Goal: Information Seeking & Learning: Learn about a topic

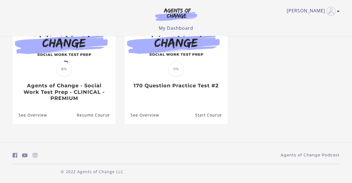
scroll to position [46, 0]
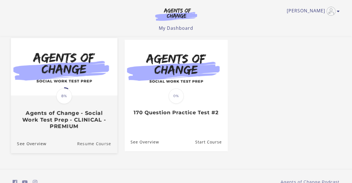
click at [104, 146] on link "Resume Course" at bounding box center [97, 143] width 40 height 19
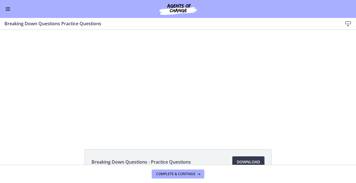
click at [348, 86] on div "Click for sound @keyframes VOLUME_SMALL_WAVE_FLASH { 0% { opacity: 0; } 33% { o…" at bounding box center [178, 83] width 356 height 106
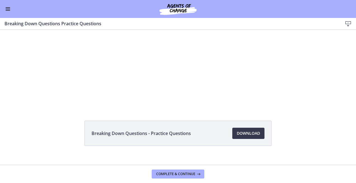
scroll to position [36, 0]
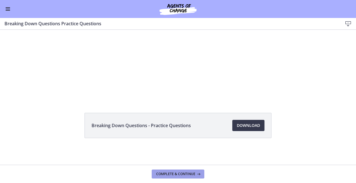
click at [201, 172] on button "Complete & continue" at bounding box center [178, 173] width 53 height 9
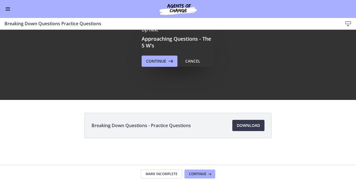
scroll to position [0, 0]
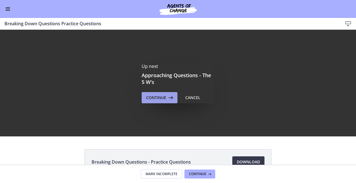
click at [166, 97] on icon at bounding box center [170, 97] width 8 height 7
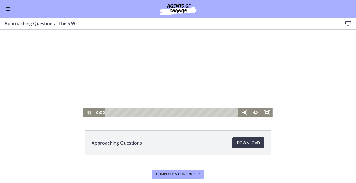
scroll to position [28, 0]
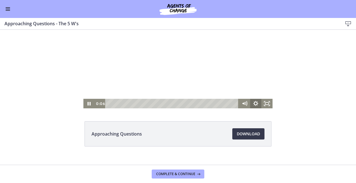
click at [256, 101] on icon "Show settings menu" at bounding box center [255, 104] width 11 height 10
click at [246, 86] on span "Speed" at bounding box center [249, 85] width 14 height 10
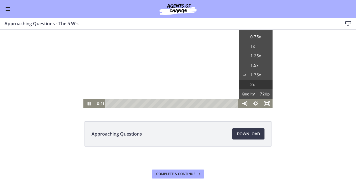
click at [263, 83] on label "2x" at bounding box center [256, 85] width 34 height 10
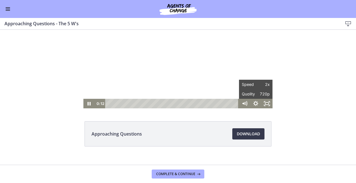
scroll to position [0, 0]
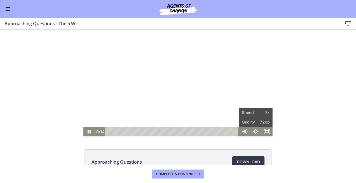
click at [286, 86] on div "Click for sound @keyframes VOLUME_SMALL_WAVE_FLASH { 0% { opacity: 0; } 33% { o…" at bounding box center [178, 83] width 356 height 106
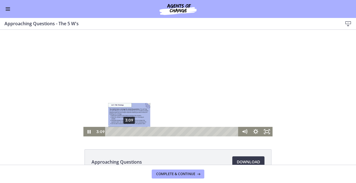
click at [127, 131] on div "3:09" at bounding box center [173, 132] width 127 height 10
click at [130, 131] on div "3:36" at bounding box center [173, 132] width 127 height 10
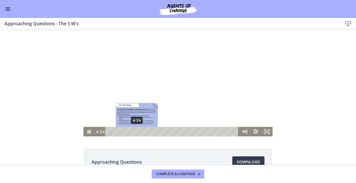
click at [135, 132] on div "4:24" at bounding box center [173, 132] width 127 height 10
click at [138, 132] on div "4:48" at bounding box center [173, 132] width 127 height 10
click at [140, 132] on div "5:15" at bounding box center [173, 132] width 127 height 10
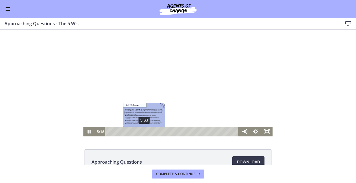
click at [142, 132] on div "5:33" at bounding box center [173, 132] width 127 height 10
click at [144, 132] on div "5:49" at bounding box center [173, 132] width 127 height 10
click at [146, 132] on div "6:08" at bounding box center [173, 132] width 127 height 10
click at [148, 132] on div "Playbar" at bounding box center [148, 131] width 3 height 3
click at [149, 132] on div "Playbar" at bounding box center [150, 131] width 3 height 3
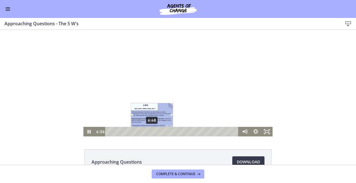
click at [150, 132] on div "6:48" at bounding box center [173, 132] width 127 height 10
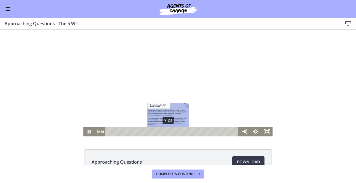
click at [166, 131] on div "9:23" at bounding box center [173, 132] width 127 height 10
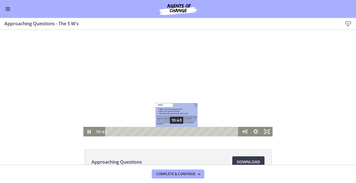
click at [175, 131] on div "10:43" at bounding box center [173, 132] width 127 height 10
click at [178, 132] on div "11:10" at bounding box center [173, 132] width 127 height 10
click at [179, 132] on div "11:26" at bounding box center [173, 132] width 127 height 10
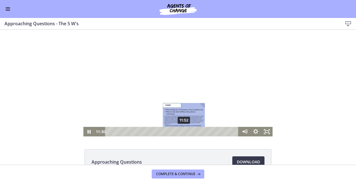
click at [182, 132] on div "11:52" at bounding box center [173, 132] width 127 height 10
click at [184, 131] on div "12:08" at bounding box center [173, 132] width 127 height 10
click at [186, 132] on div "12:27" at bounding box center [173, 132] width 127 height 10
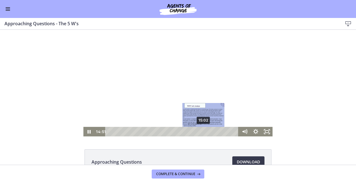
click at [203, 131] on div "15:02" at bounding box center [173, 132] width 127 height 10
click at [204, 132] on div "15:20" at bounding box center [173, 132] width 127 height 10
click at [206, 132] on div "15:44" at bounding box center [173, 132] width 127 height 10
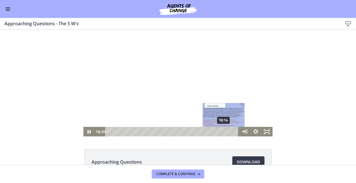
click at [222, 132] on div "18:14" at bounding box center [173, 132] width 127 height 10
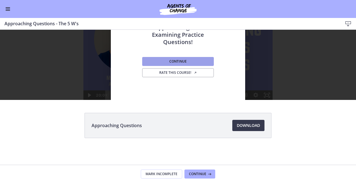
click at [165, 62] on button "Continue" at bounding box center [178, 61] width 72 height 9
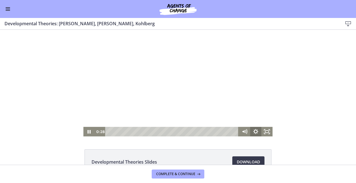
click at [257, 132] on icon "Show settings menu" at bounding box center [255, 132] width 11 height 10
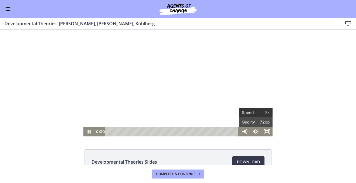
click at [260, 113] on span "2x" at bounding box center [263, 113] width 14 height 10
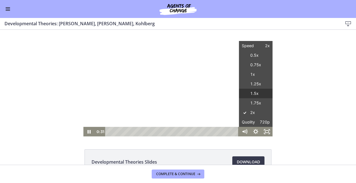
click at [252, 97] on label "1.5x" at bounding box center [256, 94] width 34 height 10
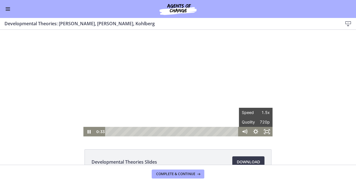
click at [311, 125] on div "Click for sound @keyframes VOLUME_SMALL_WAVE_FLASH { 0% { opacity: 0; } 33% { o…" at bounding box center [178, 83] width 356 height 106
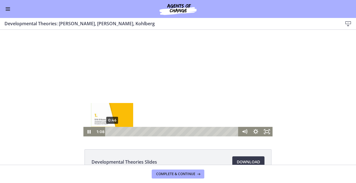
click at [112, 131] on div "Playbar" at bounding box center [113, 131] width 3 height 3
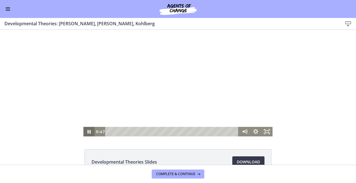
click at [85, 132] on icon "Pause" at bounding box center [88, 132] width 11 height 10
drag, startPoint x: 87, startPoint y: 130, endPoint x: 93, endPoint y: 129, distance: 6.3
click at [88, 130] on icon "Play Video" at bounding box center [89, 131] width 3 height 4
click at [52, 112] on div "Click for sound @keyframes VOLUME_SMALL_WAVE_FLASH { 0% { opacity: 0; } 33% { o…" at bounding box center [178, 83] width 356 height 106
click at [255, 130] on icon "Show settings menu" at bounding box center [255, 131] width 5 height 5
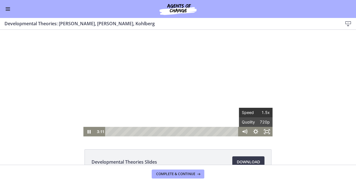
click at [265, 110] on span "1.5x" at bounding box center [263, 113] width 14 height 10
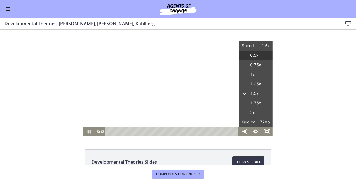
click at [258, 54] on label "0.5x" at bounding box center [256, 55] width 34 height 10
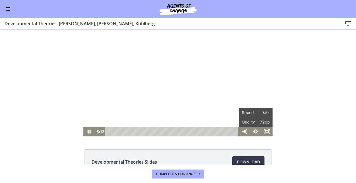
click at [262, 68] on div at bounding box center [177, 83] width 189 height 106
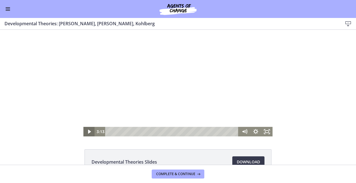
click at [84, 133] on icon "Play Video" at bounding box center [89, 132] width 11 height 10
click at [255, 129] on icon "Show settings menu" at bounding box center [255, 132] width 11 height 10
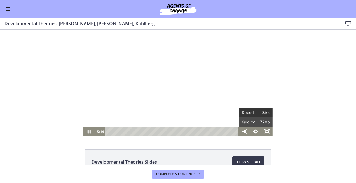
click at [267, 111] on span "0.5x" at bounding box center [263, 113] width 14 height 10
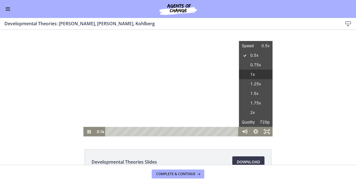
click at [259, 77] on label "1x" at bounding box center [256, 74] width 34 height 10
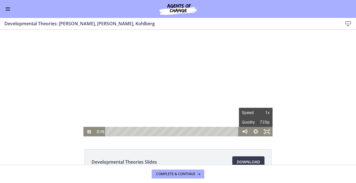
click at [300, 80] on div "Click for sound @keyframes VOLUME_SMALL_WAVE_FLASH { 0% { opacity: 0; } 33% { o…" at bounding box center [178, 83] width 356 height 106
click at [116, 103] on div at bounding box center [177, 83] width 189 height 106
click at [142, 106] on div at bounding box center [177, 83] width 189 height 106
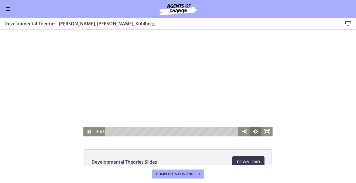
click at [253, 130] on icon "Show settings menu" at bounding box center [255, 131] width 5 height 5
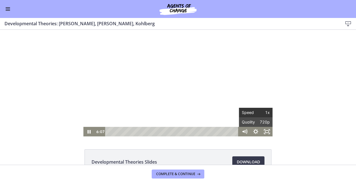
click at [256, 112] on span "1x" at bounding box center [263, 113] width 14 height 10
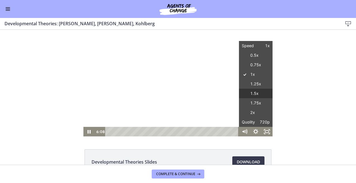
click at [259, 93] on label "1.5x" at bounding box center [256, 94] width 34 height 10
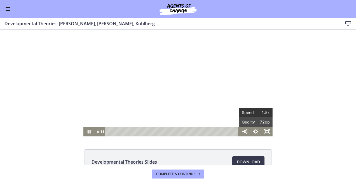
click at [252, 115] on span "Speed" at bounding box center [249, 113] width 14 height 10
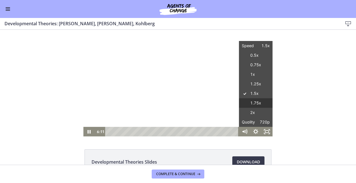
click at [252, 103] on label "1.75x" at bounding box center [256, 103] width 34 height 10
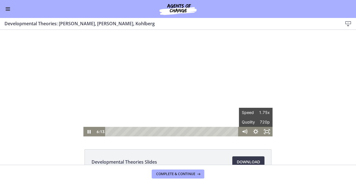
click at [324, 104] on div "Click for sound @keyframes VOLUME_SMALL_WAVE_FLASH { 0% { opacity: 0; } 33% { o…" at bounding box center [178, 83] width 356 height 106
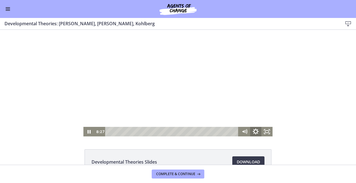
click at [251, 130] on icon "Show settings menu" at bounding box center [255, 131] width 13 height 11
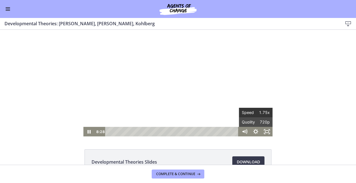
click at [261, 111] on span "1.75x" at bounding box center [263, 113] width 14 height 10
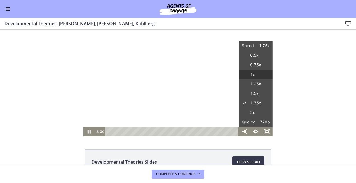
click at [261, 74] on label "1x" at bounding box center [256, 74] width 34 height 10
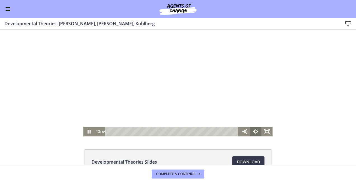
click at [256, 132] on icon "Show settings menu" at bounding box center [255, 132] width 11 height 10
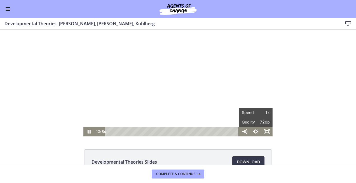
click at [311, 114] on div "Click for sound @keyframes VOLUME_SMALL_WAVE_FLASH { 0% { opacity: 0; } 33% { o…" at bounding box center [178, 83] width 356 height 106
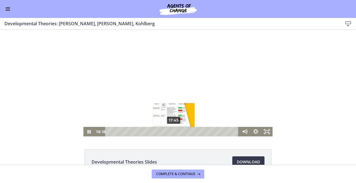
click at [172, 132] on div "17:45" at bounding box center [173, 132] width 127 height 10
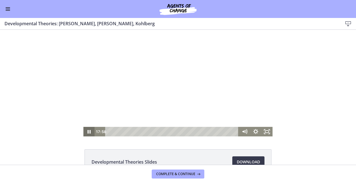
click at [88, 131] on icon "Pause" at bounding box center [89, 132] width 3 height 4
click at [83, 133] on icon "Play Video" at bounding box center [89, 131] width 13 height 11
click at [88, 130] on icon "Pause" at bounding box center [89, 131] width 4 height 4
drag, startPoint x: 87, startPoint y: 131, endPoint x: 93, endPoint y: 129, distance: 6.6
click at [88, 131] on icon "Play Video" at bounding box center [89, 131] width 3 height 4
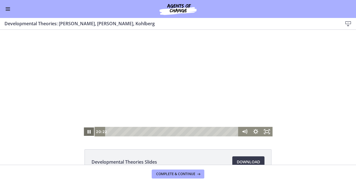
click at [86, 129] on icon "Pause" at bounding box center [88, 132] width 11 height 10
click at [88, 128] on icon "Play Video" at bounding box center [89, 132] width 11 height 10
click at [88, 132] on icon "Pause" at bounding box center [89, 131] width 4 height 4
click at [90, 128] on icon "Play Video" at bounding box center [89, 131] width 13 height 11
click at [88, 131] on icon "Pause" at bounding box center [89, 132] width 3 height 4
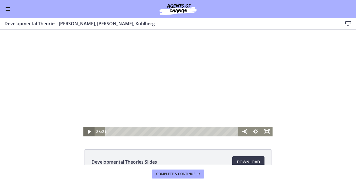
click at [84, 130] on icon "Play Video" at bounding box center [89, 132] width 11 height 10
click at [88, 130] on icon "Play Video" at bounding box center [89, 131] width 3 height 4
click at [87, 127] on icon "Pause" at bounding box center [88, 131] width 13 height 11
